Goal: Information Seeking & Learning: Learn about a topic

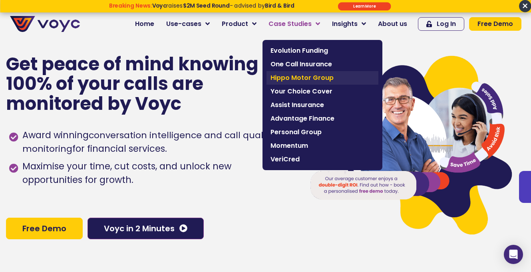
click at [313, 77] on span "Hippo Motor Group" at bounding box center [323, 78] width 104 height 10
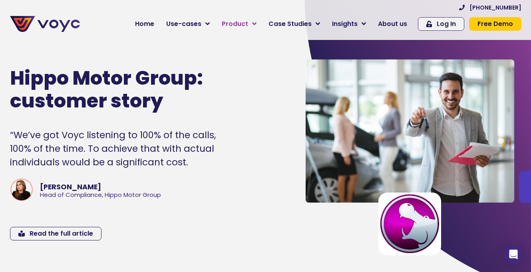
scroll to position [6, 0]
